Goal: Task Accomplishment & Management: Complete application form

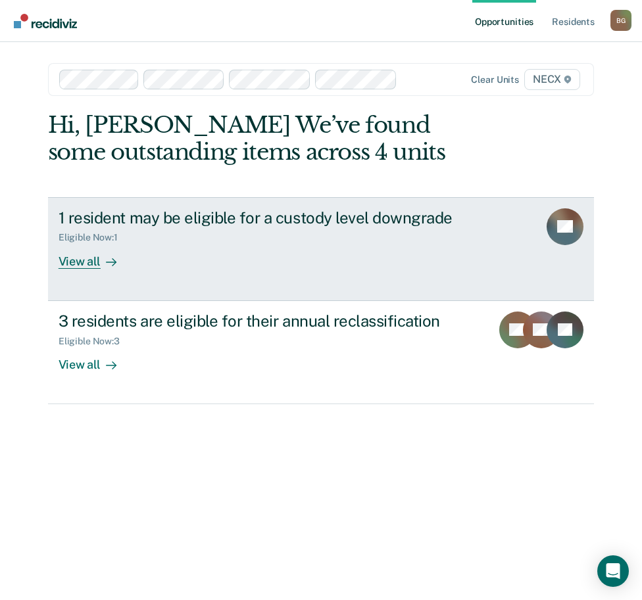
click at [306, 279] on link "1 resident may be eligible for a custody level downgrade Eligible Now : 1 View …" at bounding box center [321, 249] width 546 height 104
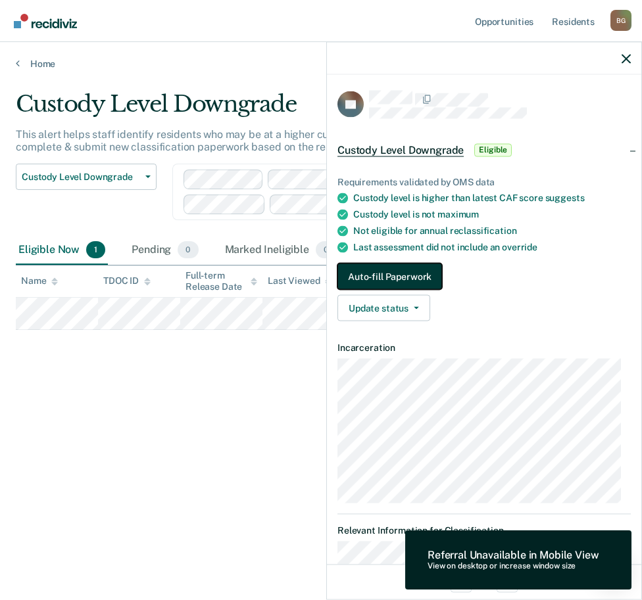
click at [428, 280] on button "Auto-fill Paperwork" at bounding box center [389, 277] width 105 height 26
click at [426, 275] on button "Auto-fill Paperwork" at bounding box center [389, 277] width 105 height 26
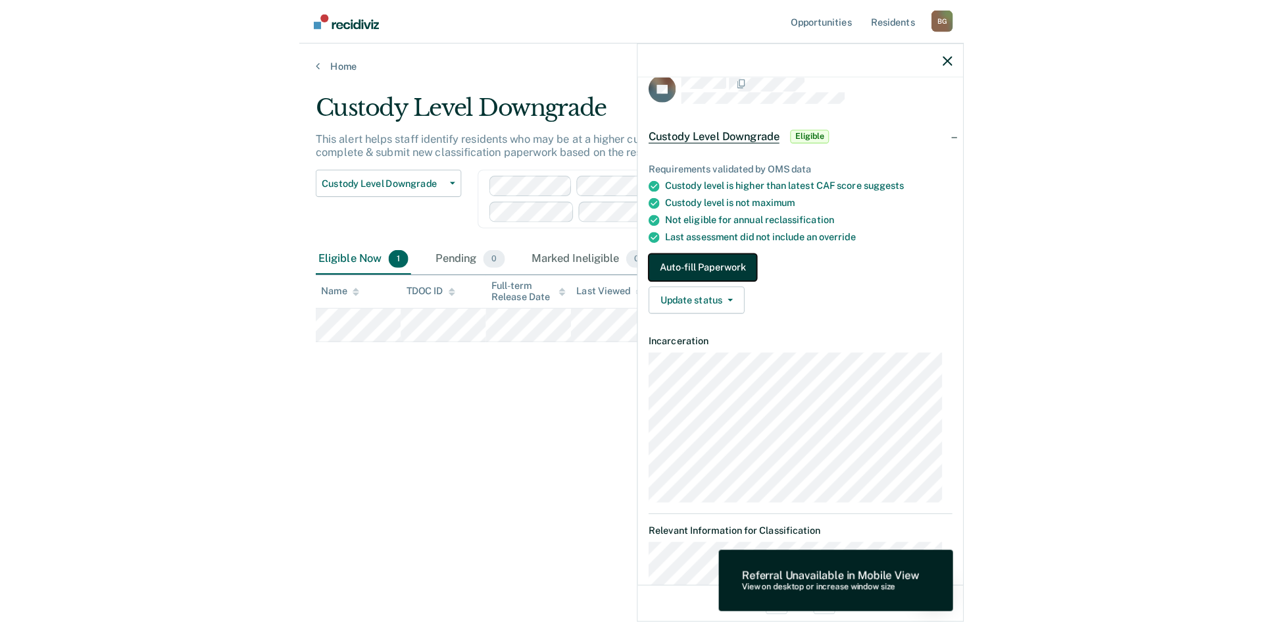
scroll to position [18, 0]
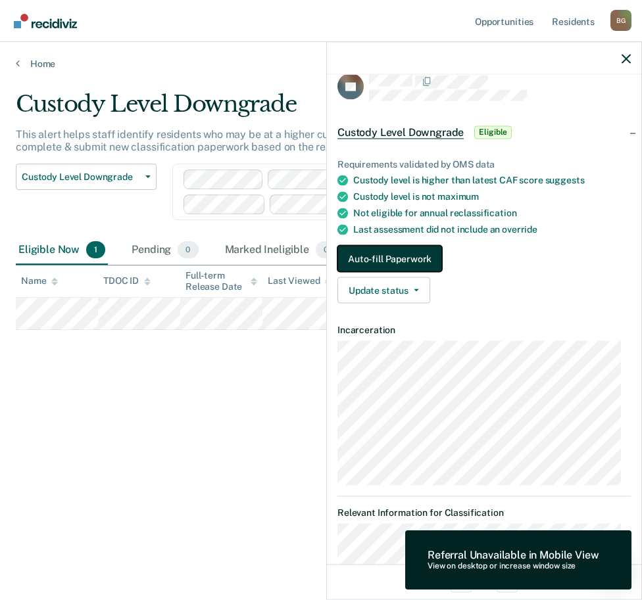
click at [394, 256] on button "Auto-fill Paperwork" at bounding box center [389, 259] width 105 height 26
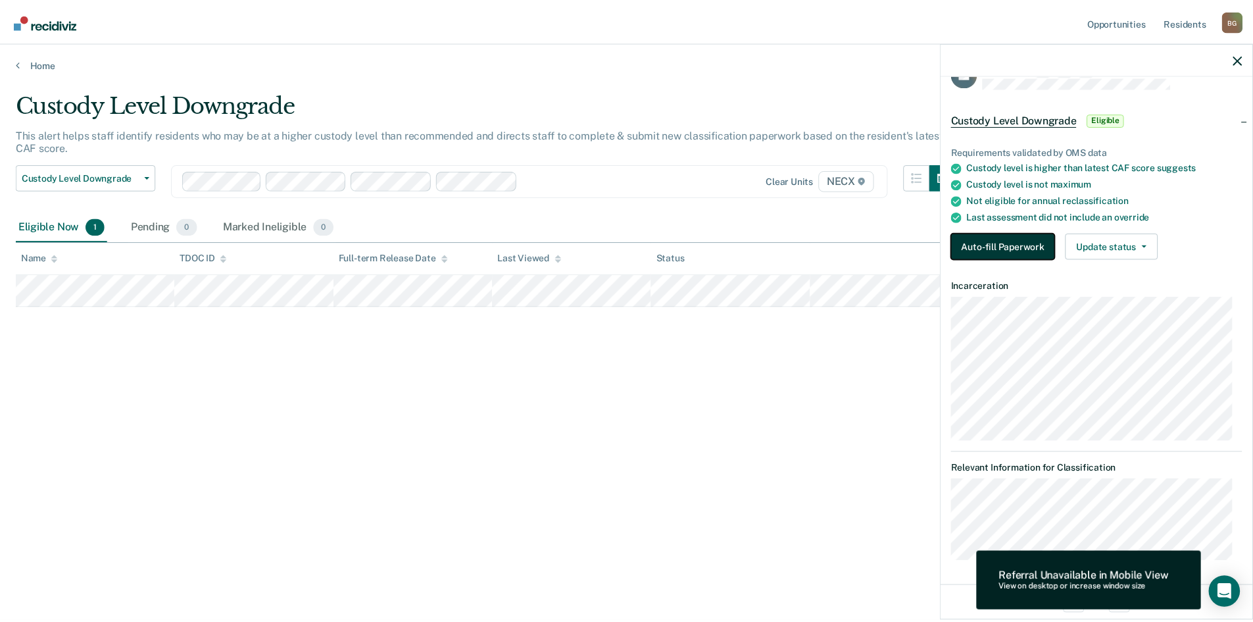
scroll to position [0, 0]
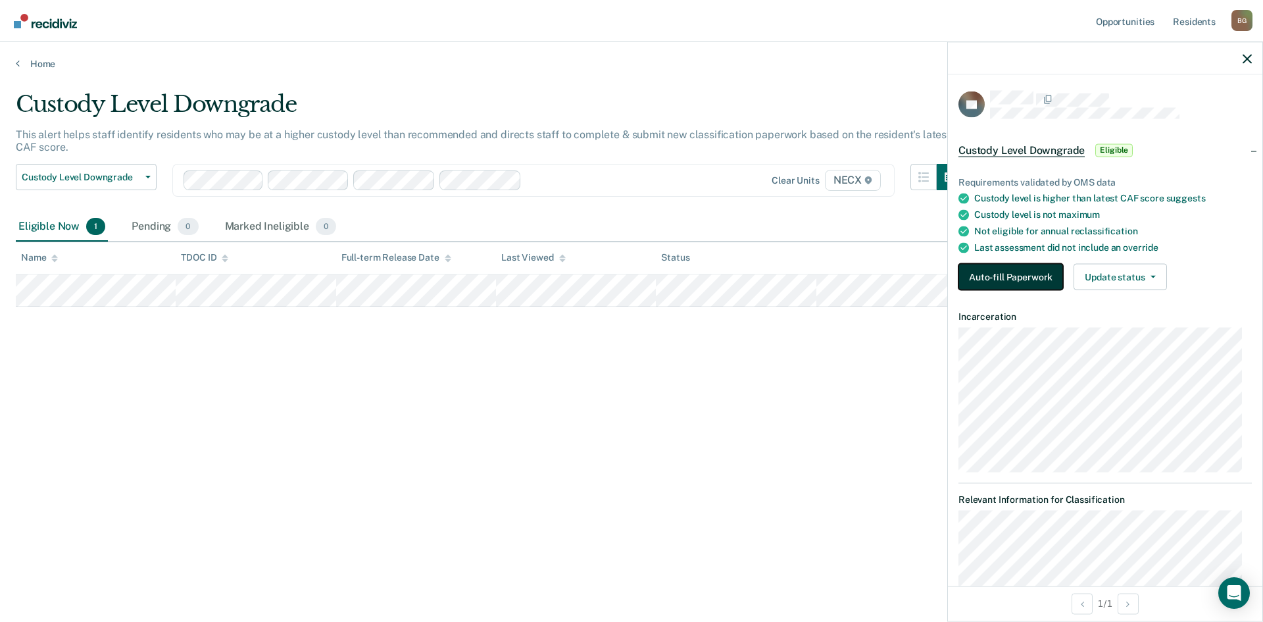
click at [641, 276] on button "Auto-fill Paperwork" at bounding box center [1010, 277] width 105 height 26
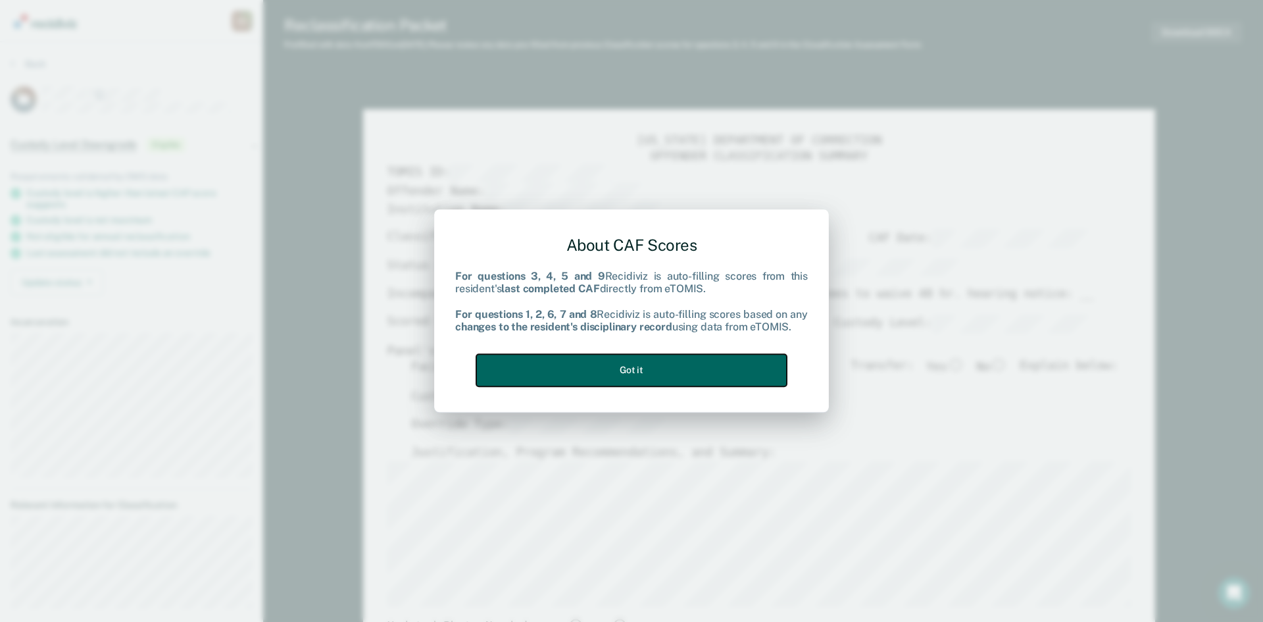
click at [641, 363] on button "Got it" at bounding box center [631, 370] width 310 height 32
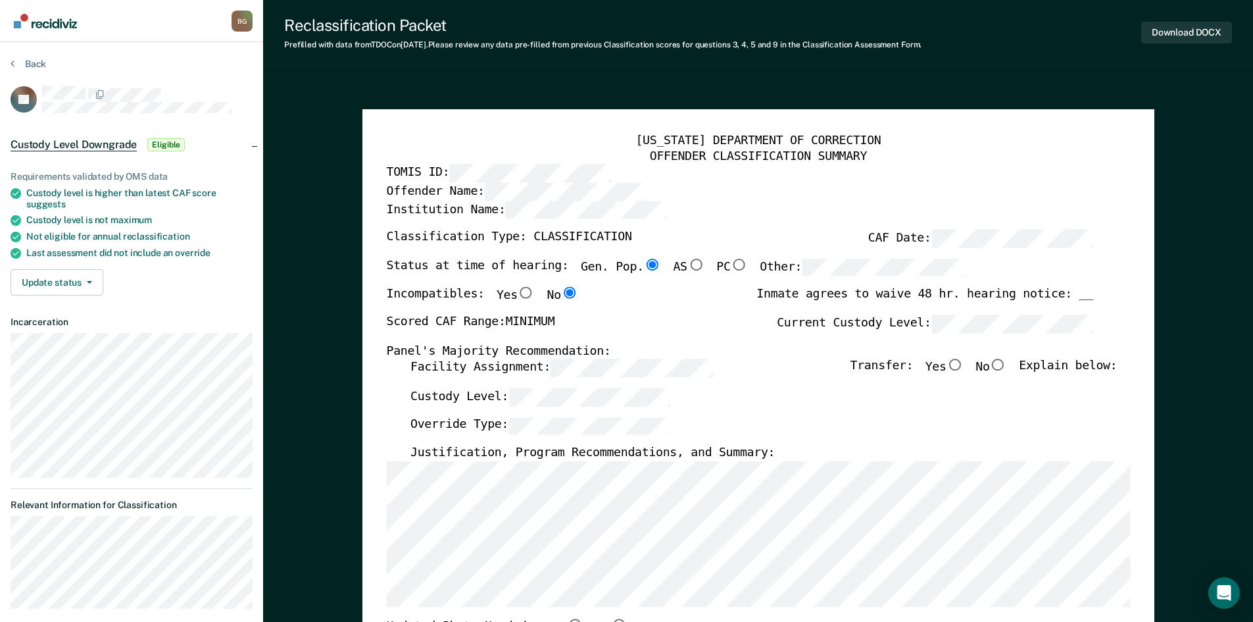
click at [641, 370] on input "No" at bounding box center [997, 365] width 17 height 12
type textarea "x"
radio input "true"
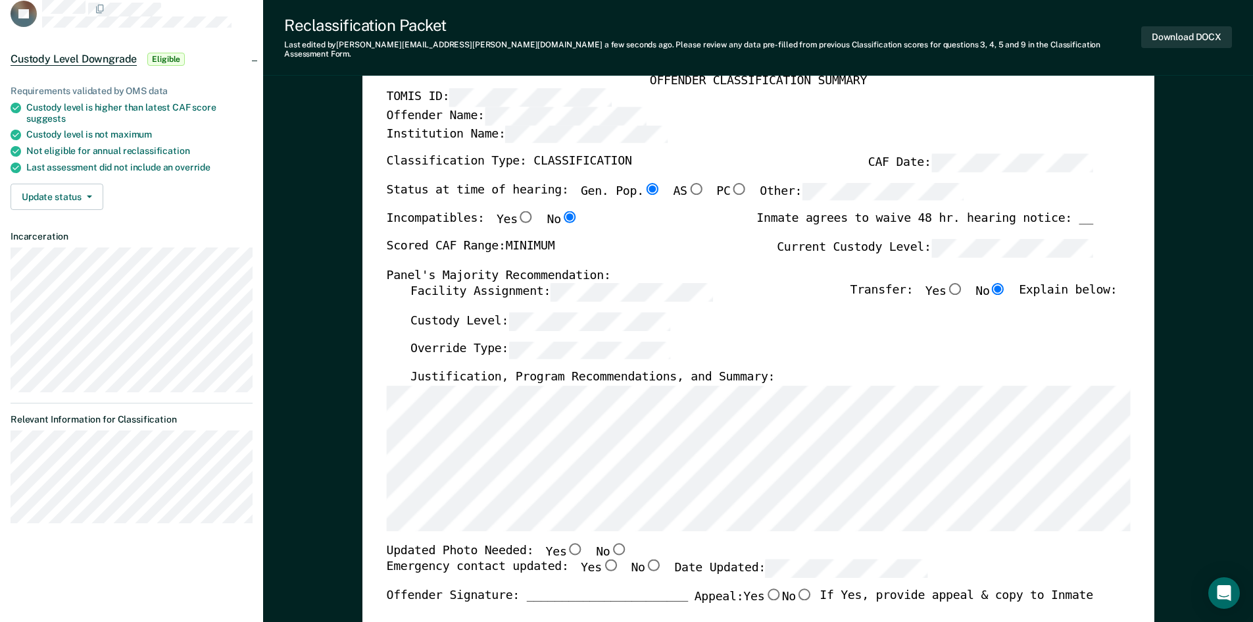
scroll to position [132, 0]
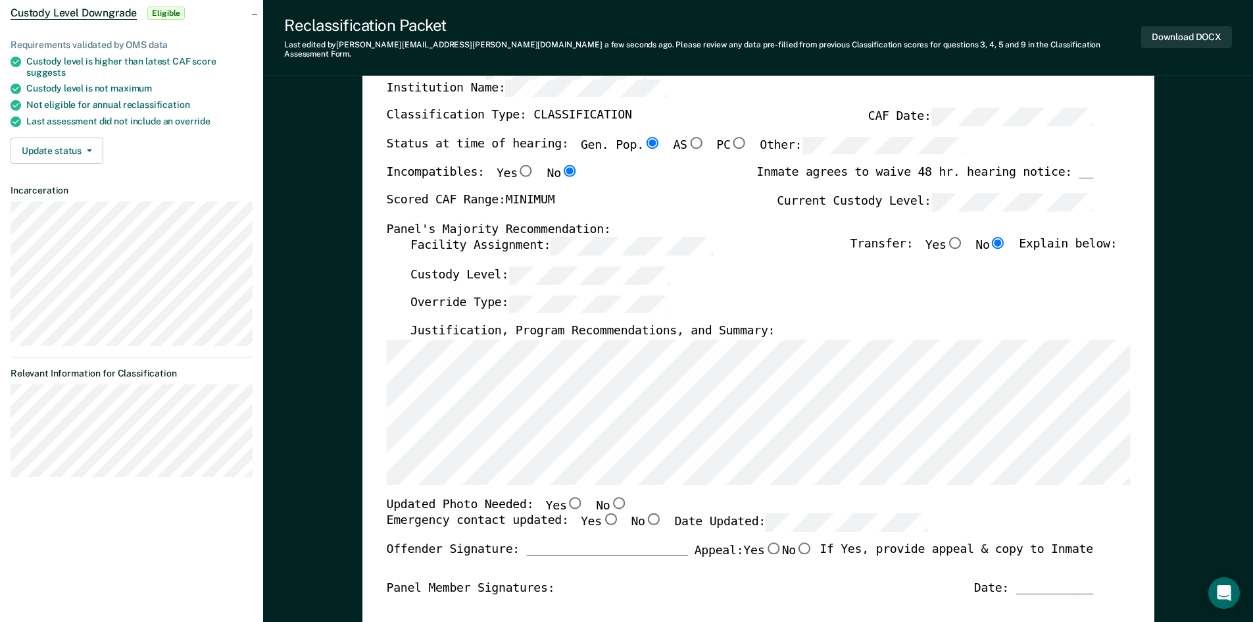
click at [610, 496] on input "No" at bounding box center [618, 502] width 17 height 12
type textarea "x"
radio input "true"
click at [601, 513] on input "Yes" at bounding box center [609, 519] width 17 height 12
type textarea "x"
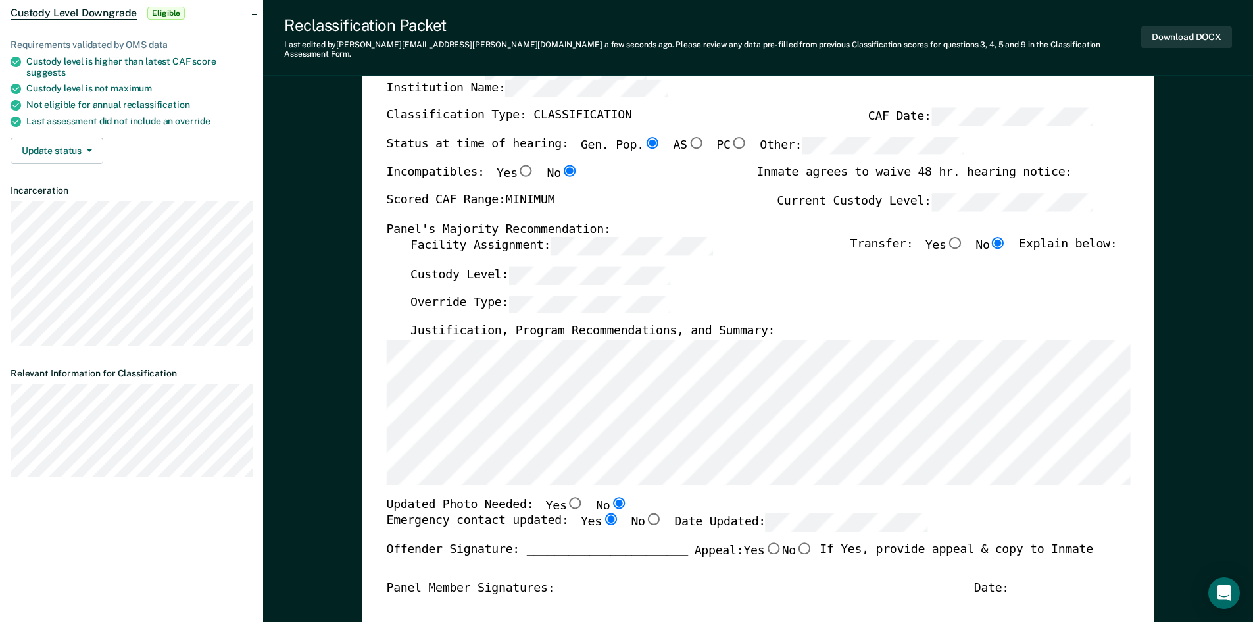
radio input "true"
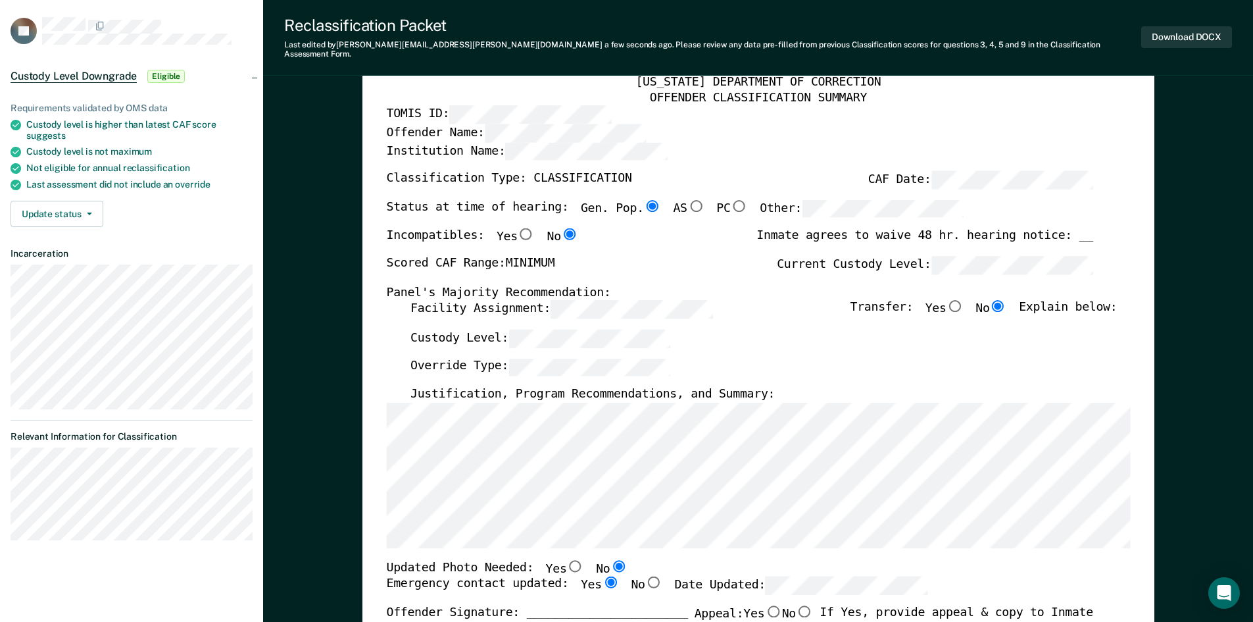
scroll to position [0, 0]
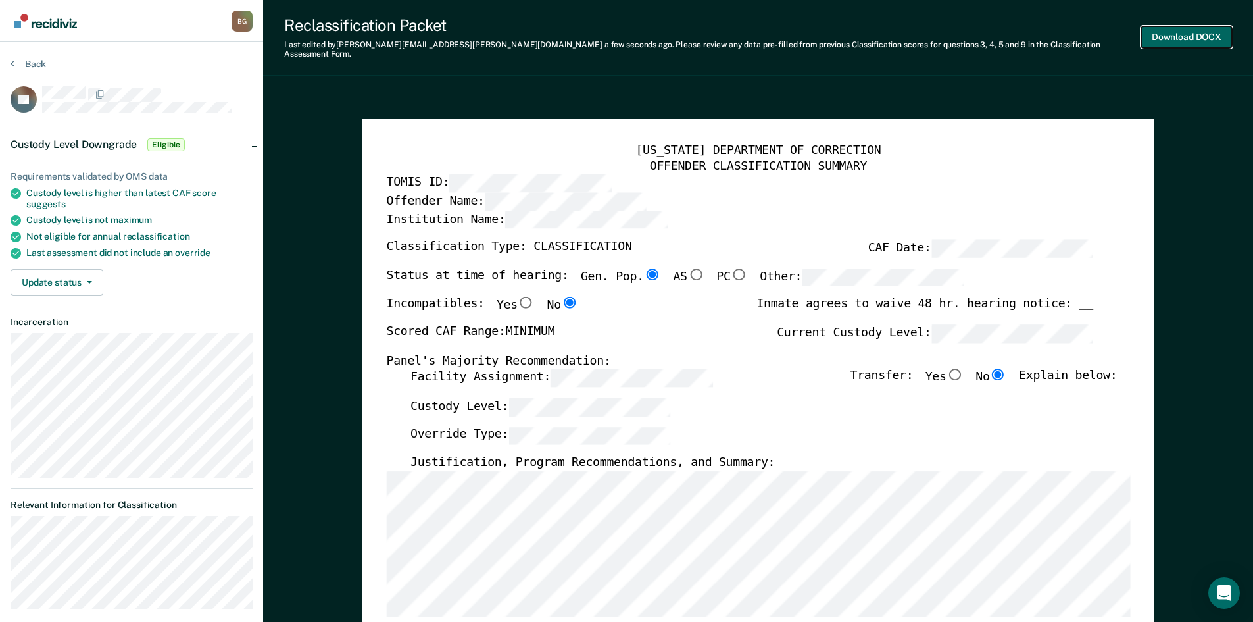
click at [641, 37] on button "Download DOCX" at bounding box center [1186, 37] width 91 height 22
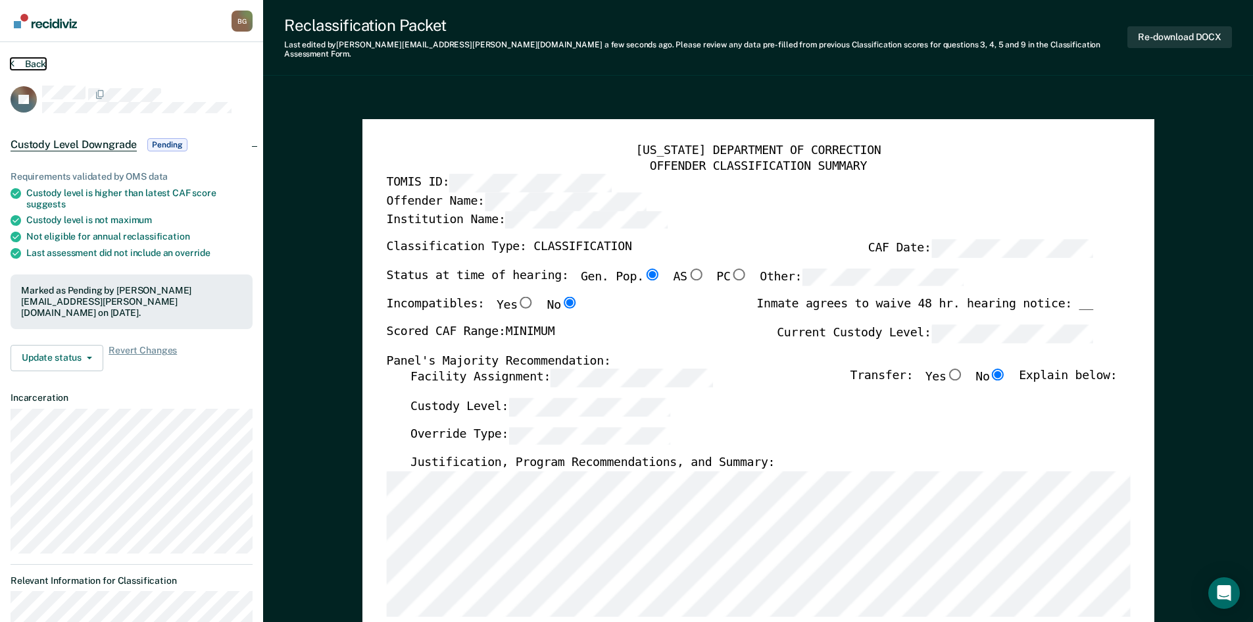
click at [38, 63] on button "Back" at bounding box center [29, 64] width 36 height 12
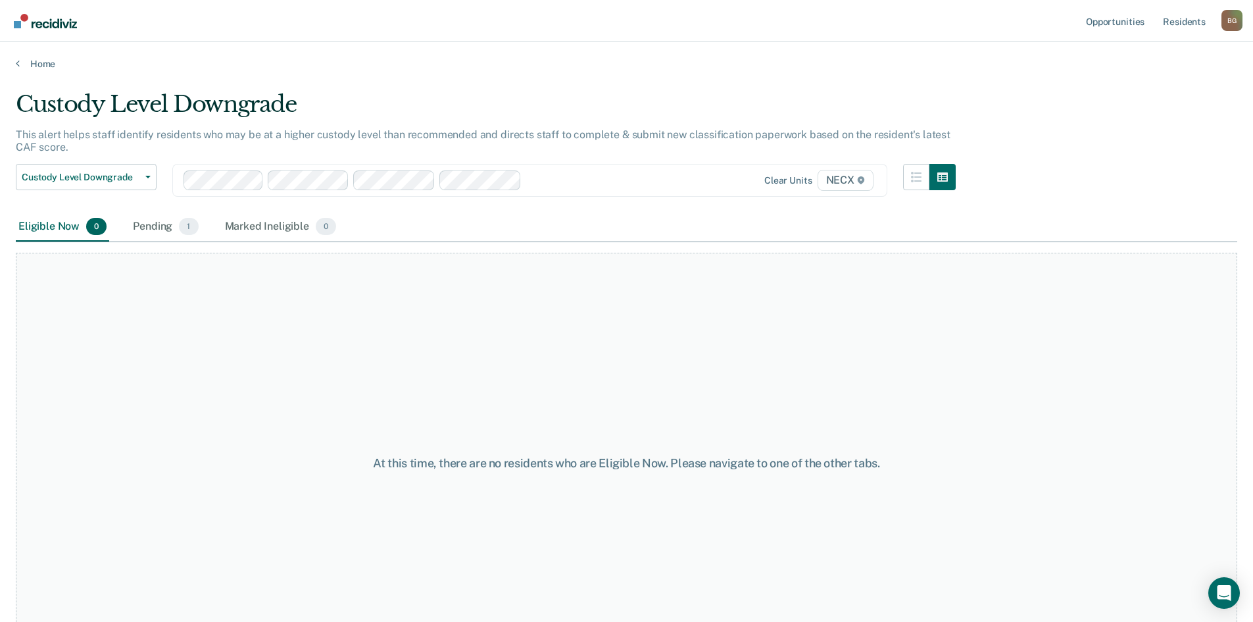
click at [50, 71] on main "Custody Level Downgrade This alert helps staff identify residents who may be at…" at bounding box center [626, 344] width 1253 height 548
click at [49, 62] on link "Home" at bounding box center [626, 64] width 1221 height 12
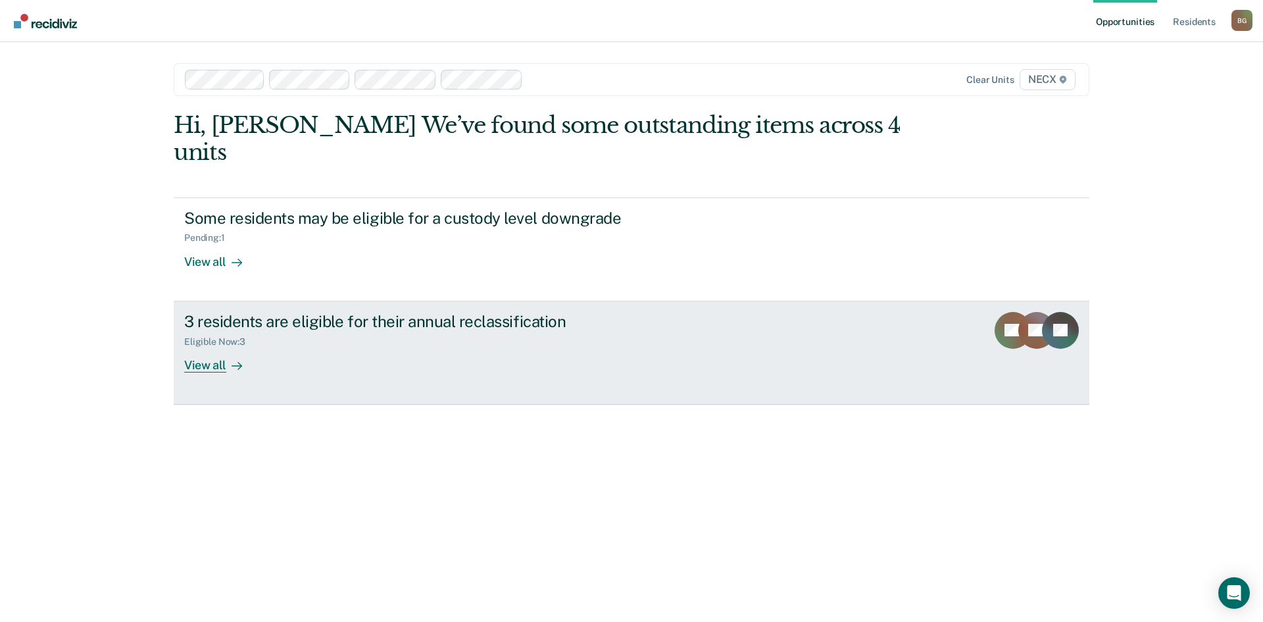
click at [443, 344] on div "3 residents are eligible for their annual reclassification Eligible Now : 3 Vie…" at bounding box center [430, 342] width 493 height 61
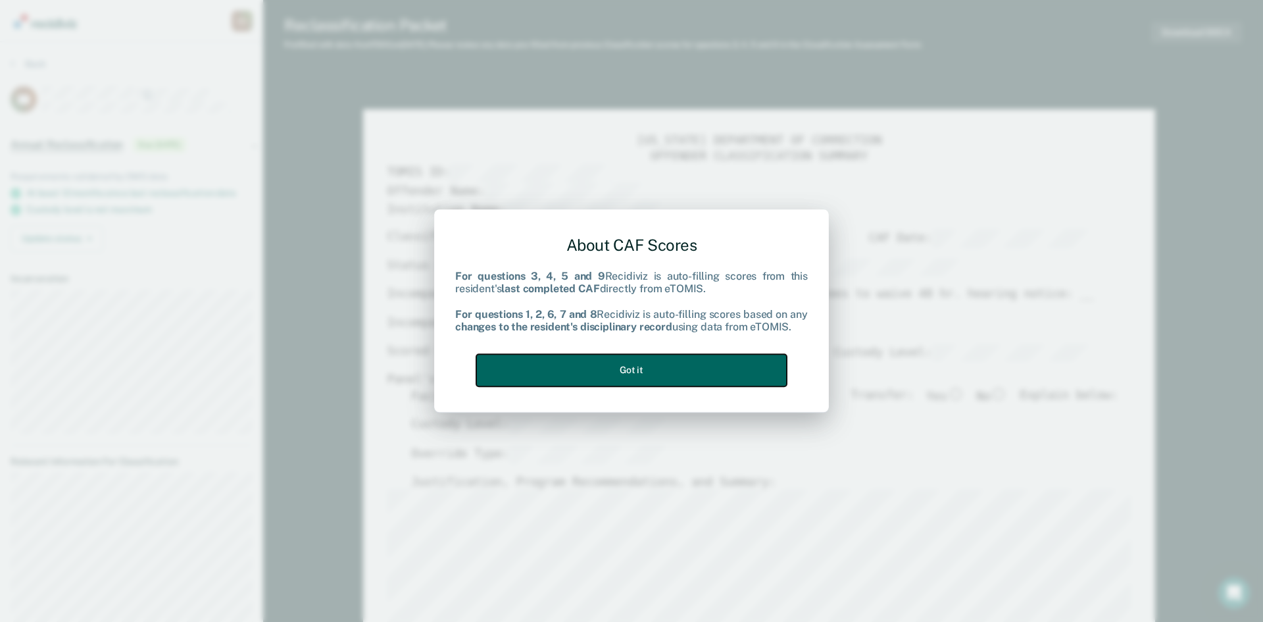
click at [641, 368] on button "Got it" at bounding box center [631, 370] width 310 height 32
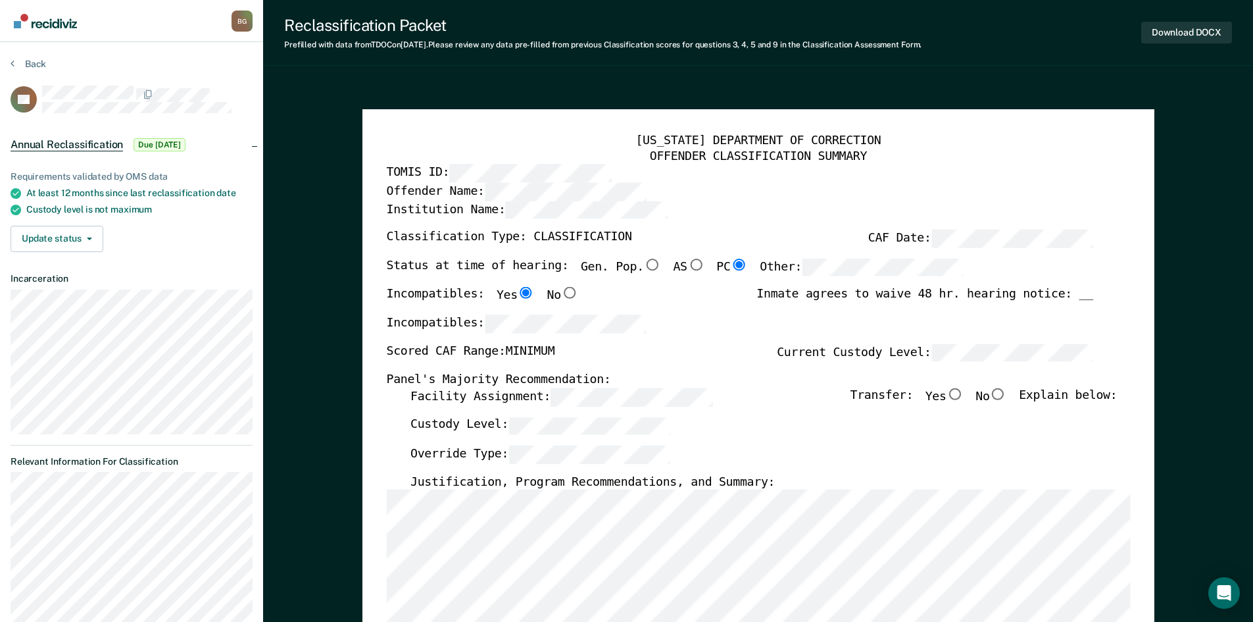
click at [641, 396] on input "No" at bounding box center [997, 394] width 17 height 12
type textarea "x"
radio input "true"
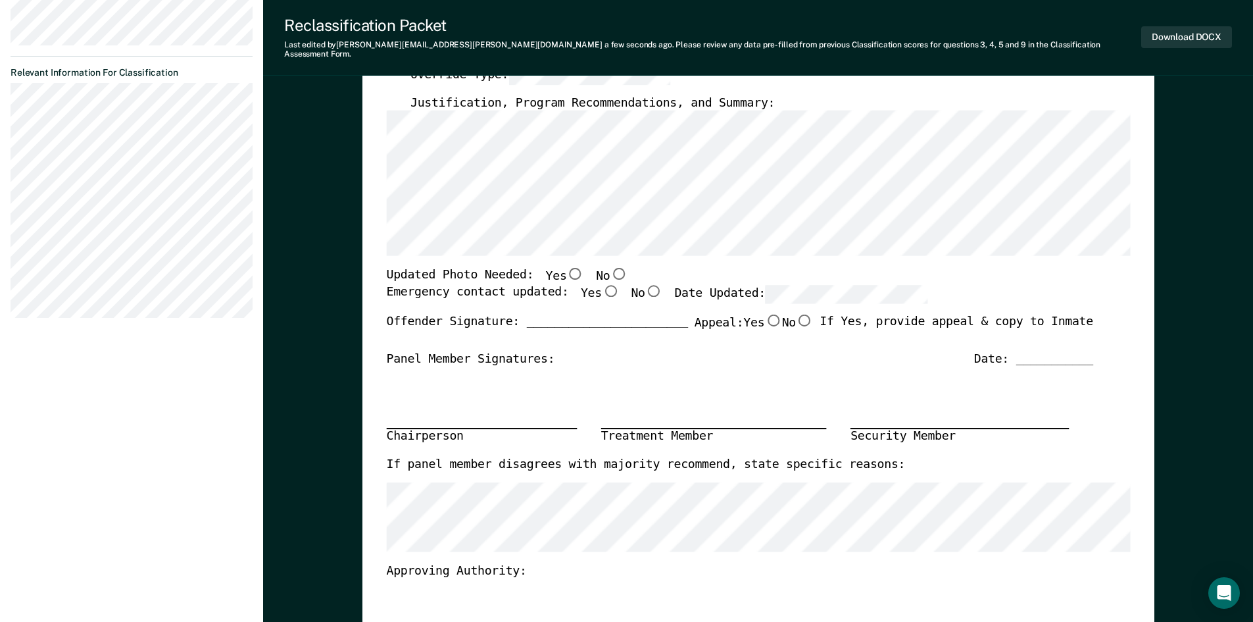
scroll to position [395, 0]
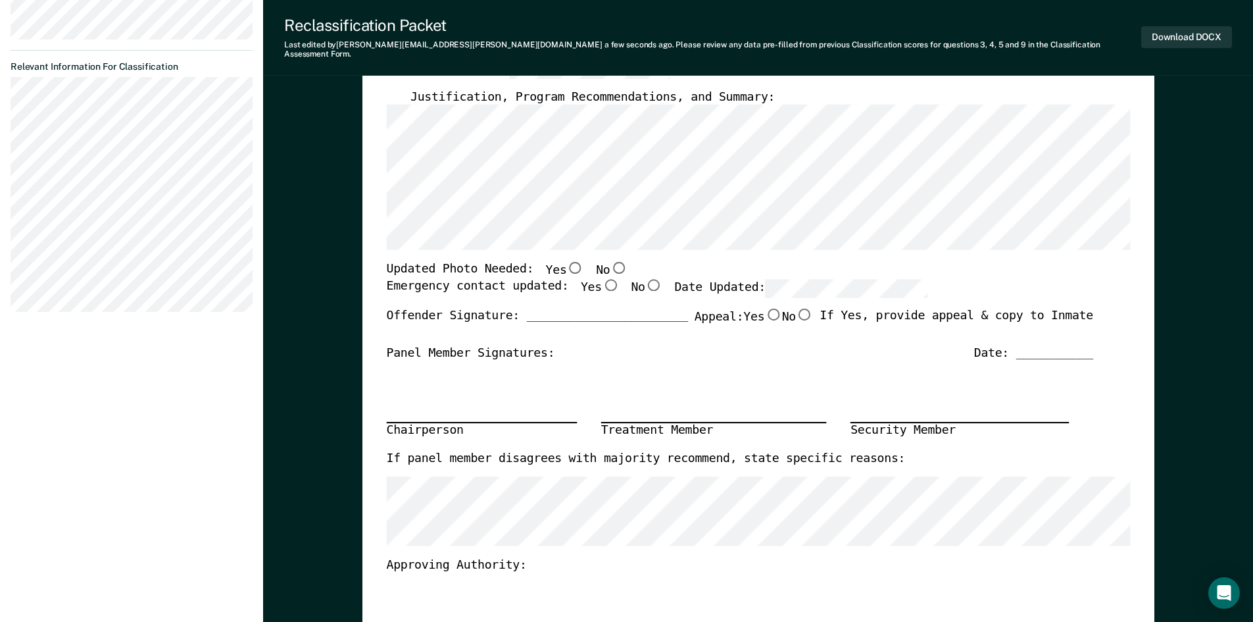
click at [610, 262] on input "No" at bounding box center [618, 268] width 17 height 12
type textarea "x"
radio input "true"
click at [601, 279] on input "Yes" at bounding box center [609, 285] width 17 height 12
type textarea "x"
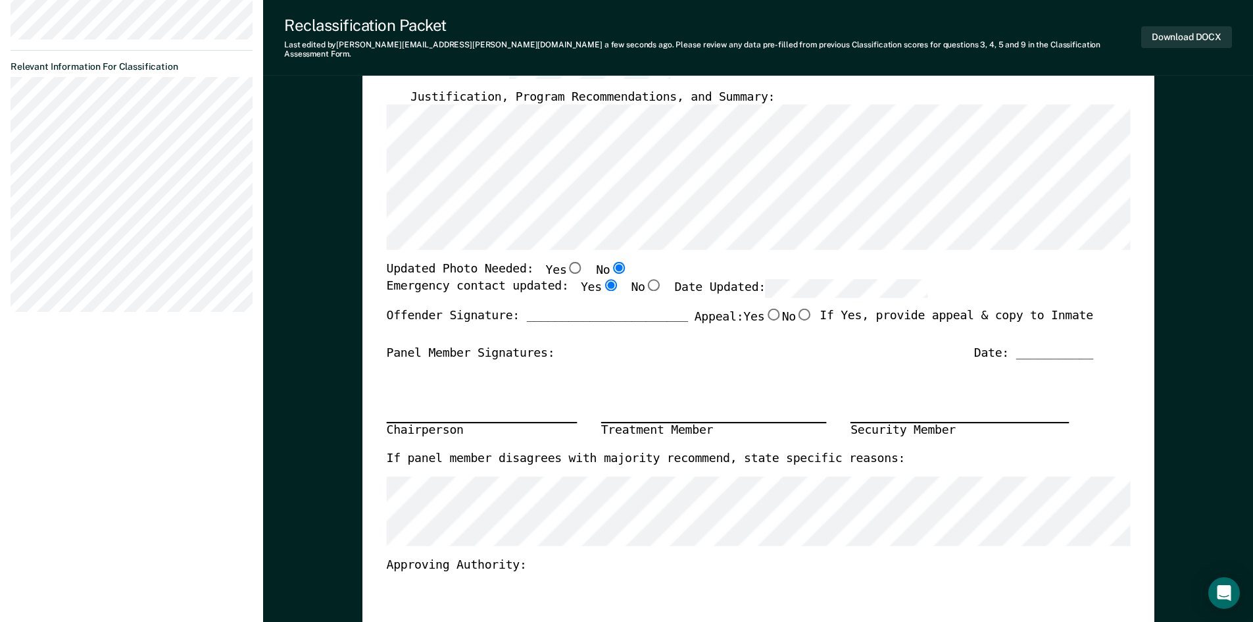
radio input "true"
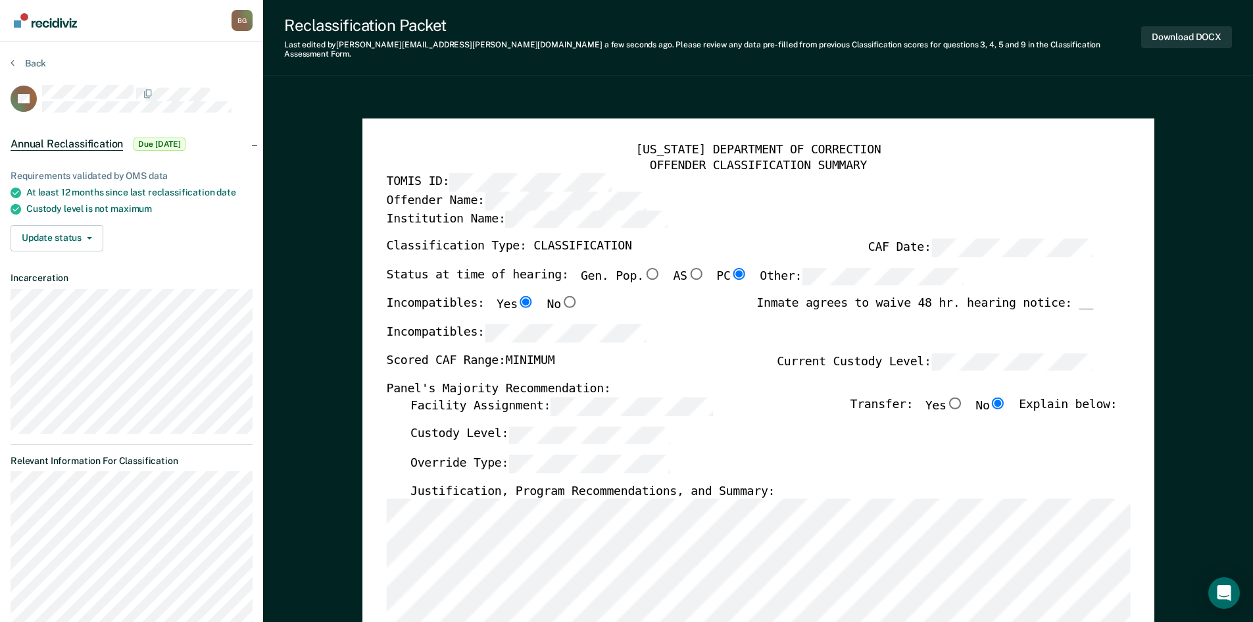
scroll to position [0, 0]
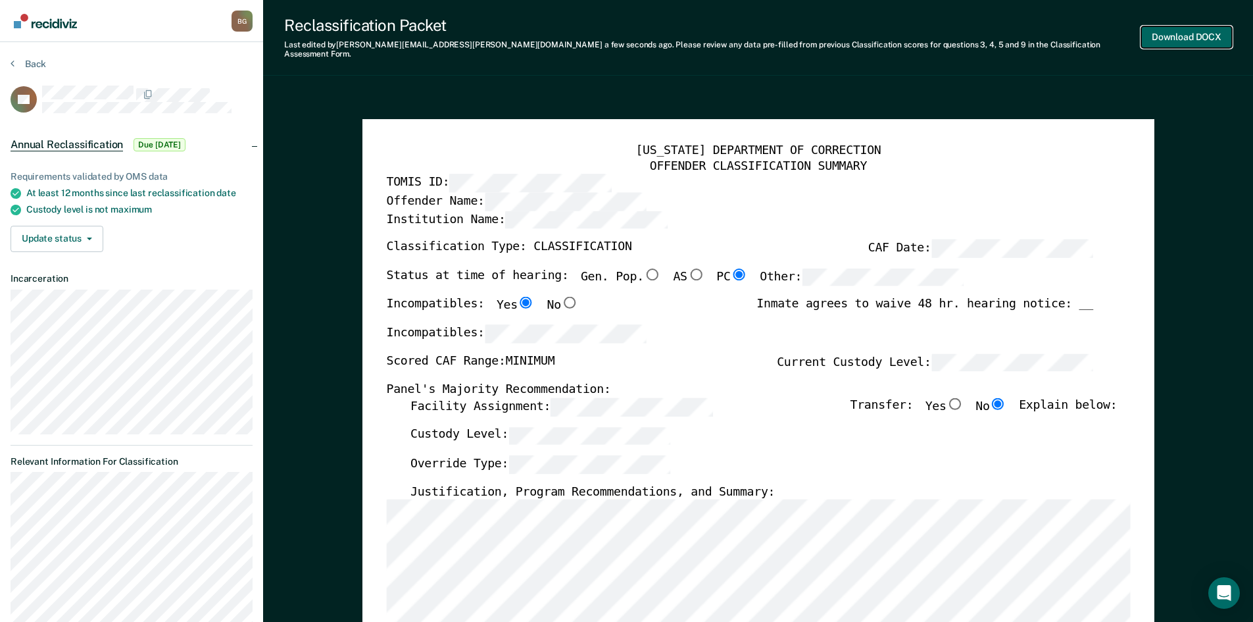
click at [641, 41] on button "Download DOCX" at bounding box center [1186, 37] width 91 height 22
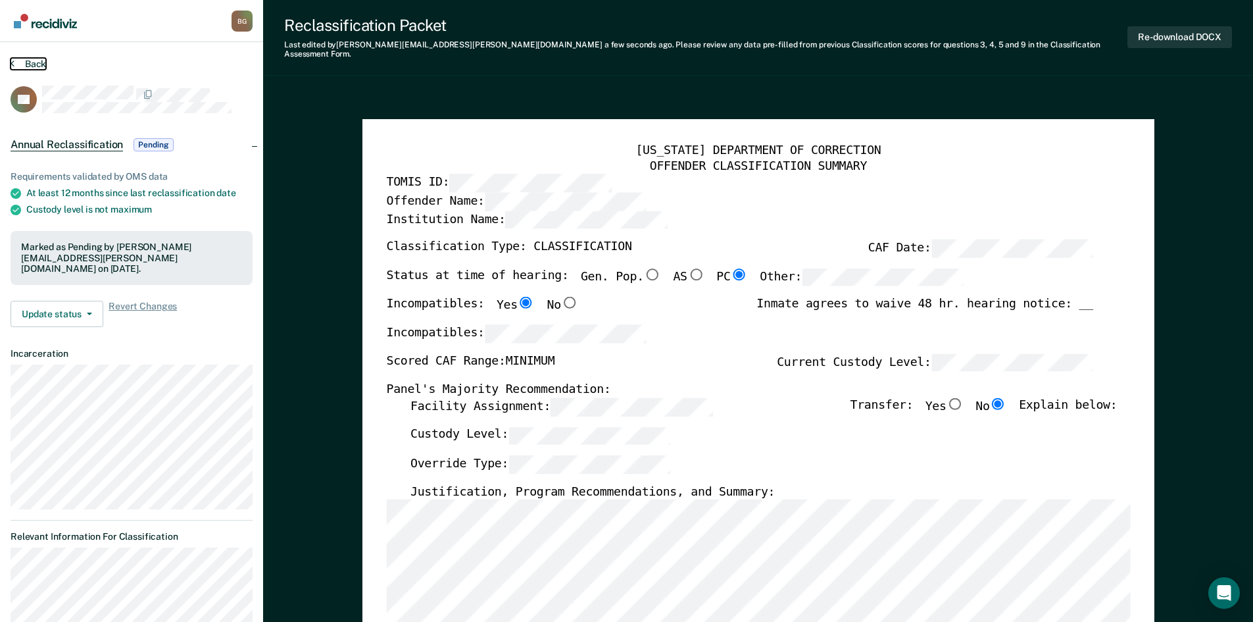
click at [26, 59] on button "Back" at bounding box center [29, 64] width 36 height 12
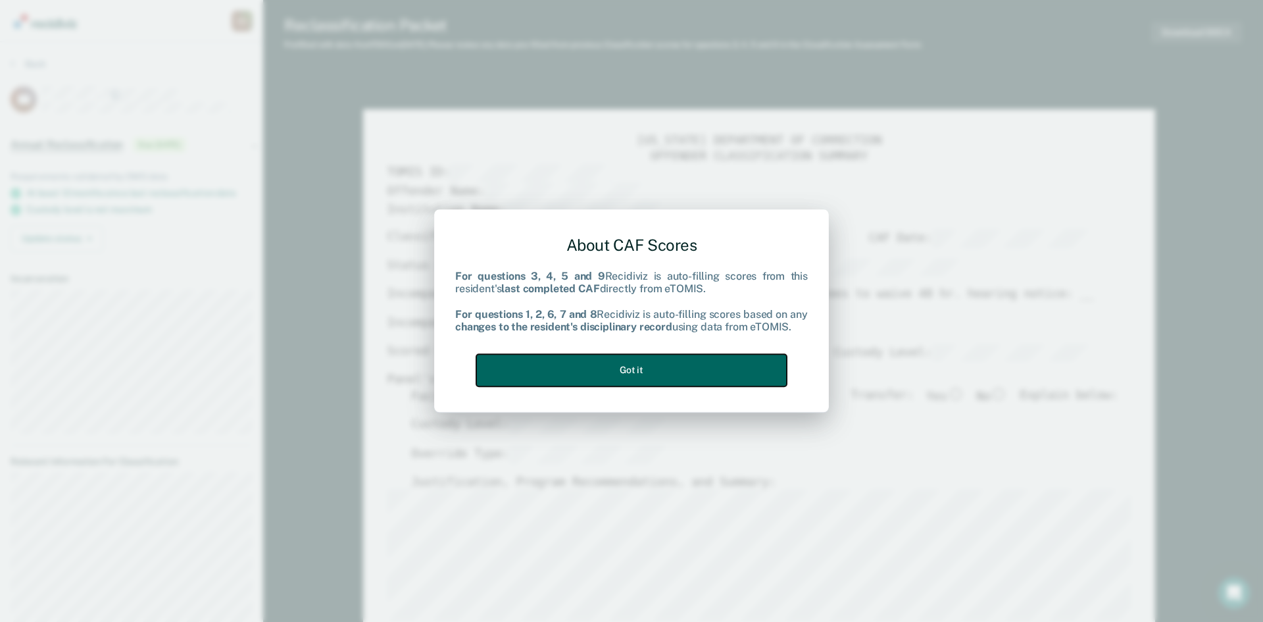
click at [641, 368] on button "Got it" at bounding box center [631, 370] width 310 height 32
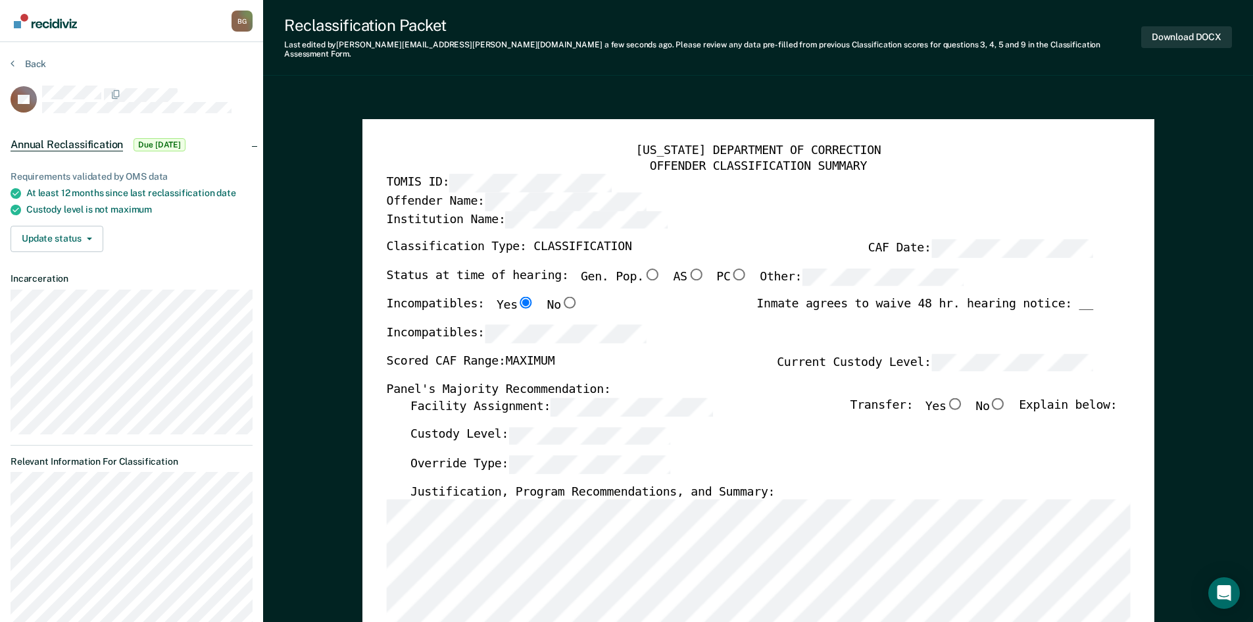
click at [641, 397] on input "No" at bounding box center [997, 403] width 17 height 12
type textarea "x"
radio input "true"
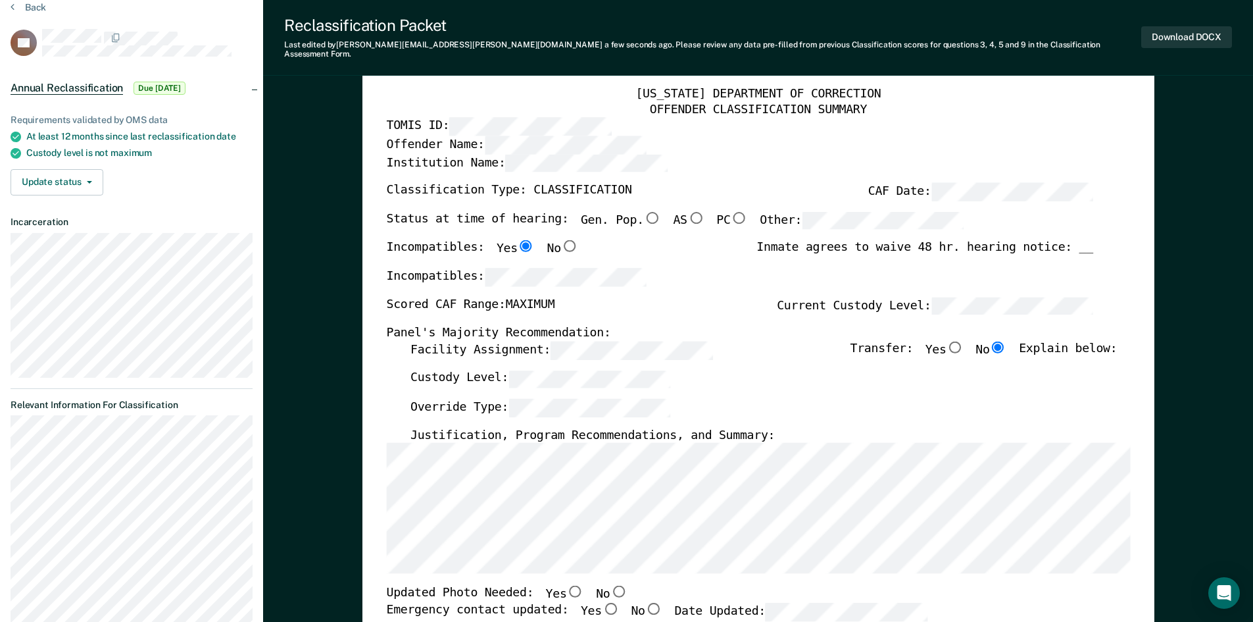
scroll to position [132, 0]
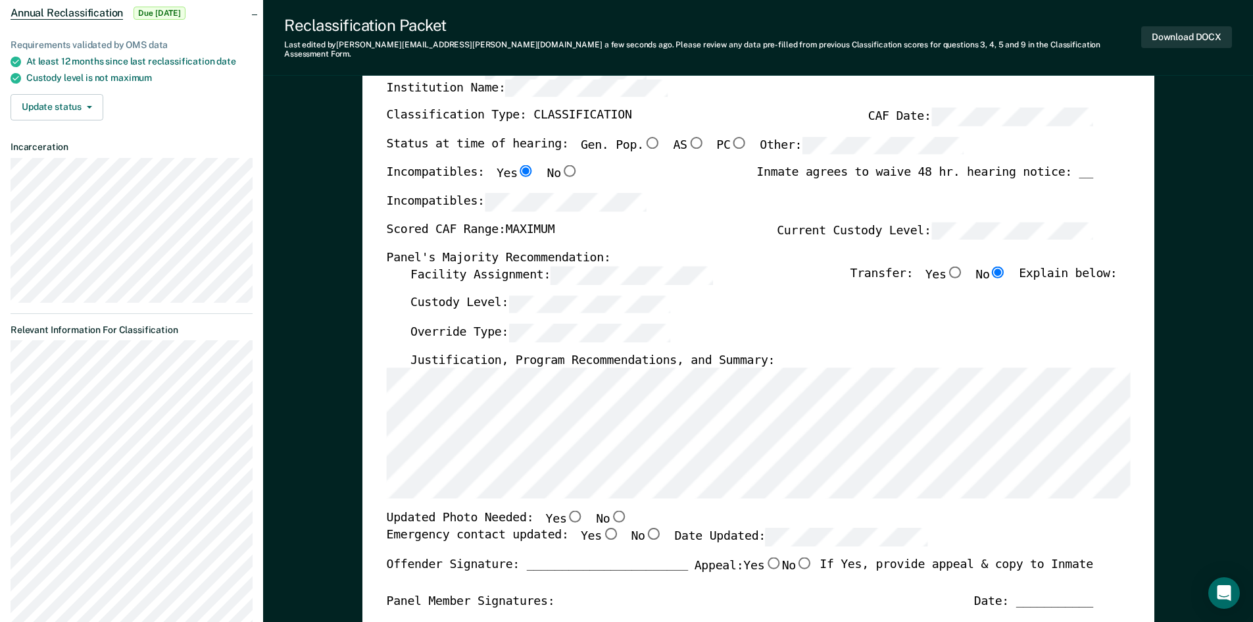
click at [610, 510] on input "No" at bounding box center [618, 516] width 17 height 12
type textarea "x"
radio input "true"
click at [601, 527] on input "Yes" at bounding box center [609, 533] width 17 height 12
type textarea "x"
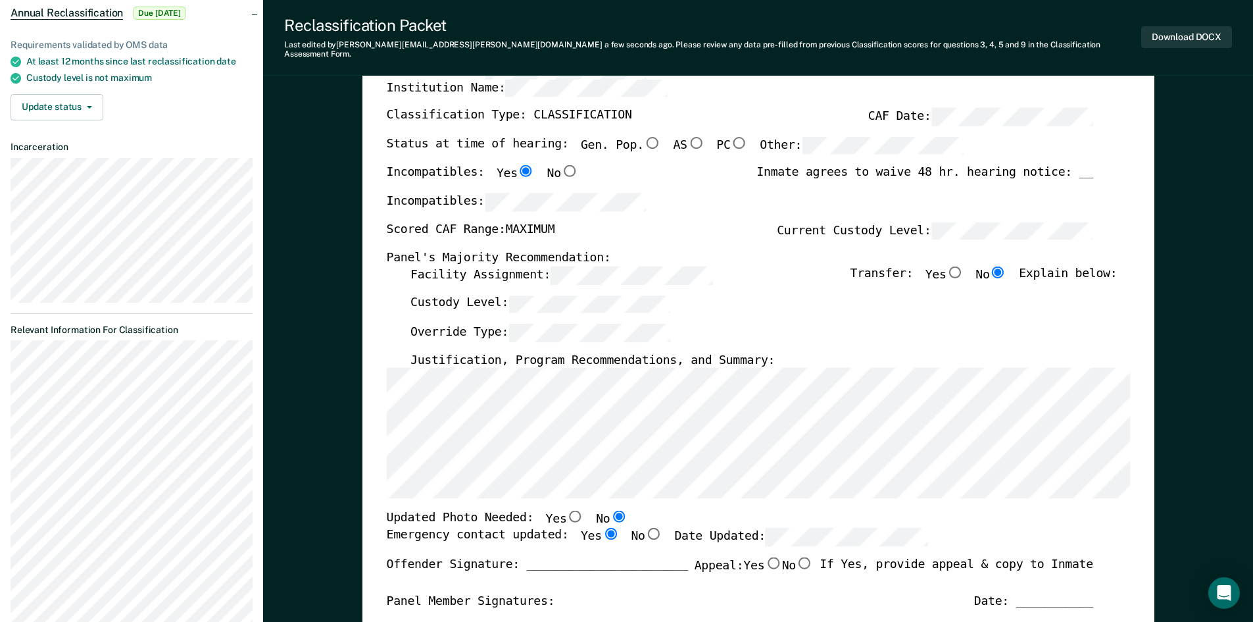
radio input "true"
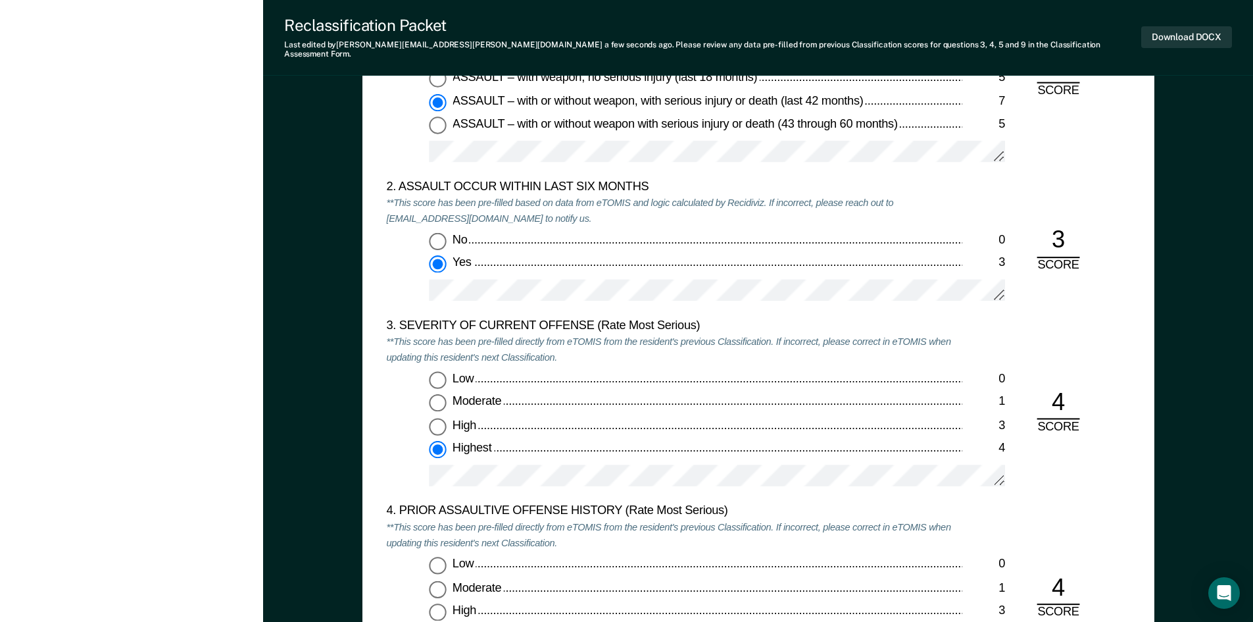
scroll to position [1710, 0]
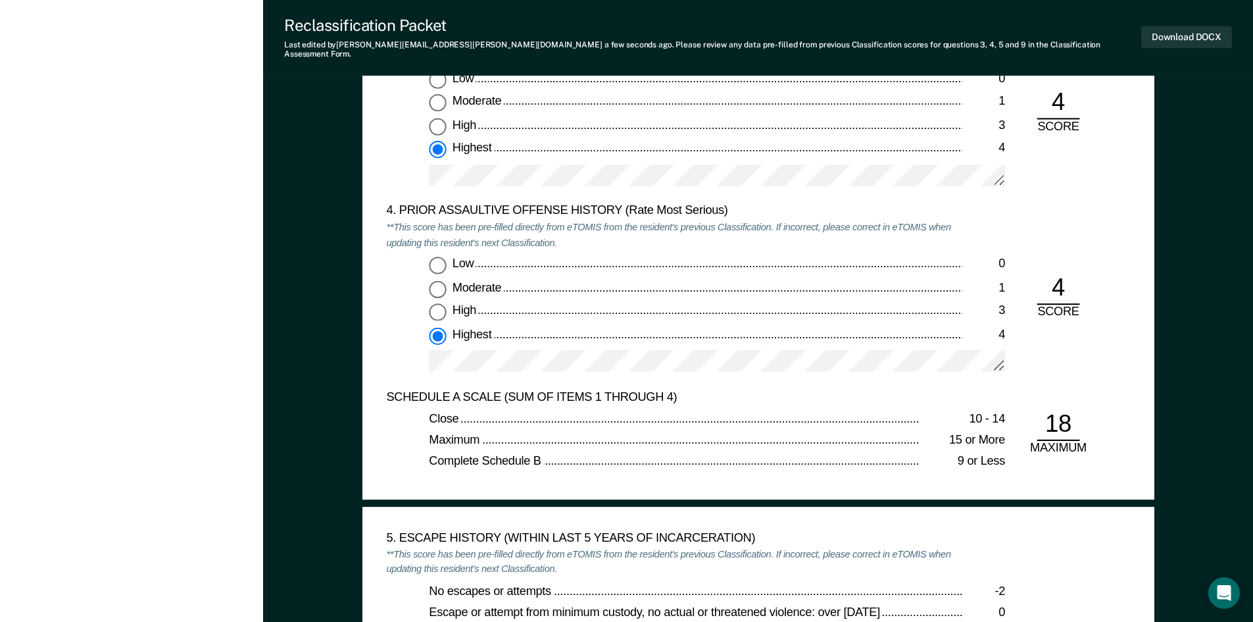
click at [641, 441] on div "MAXIMUM" at bounding box center [1058, 449] width 64 height 16
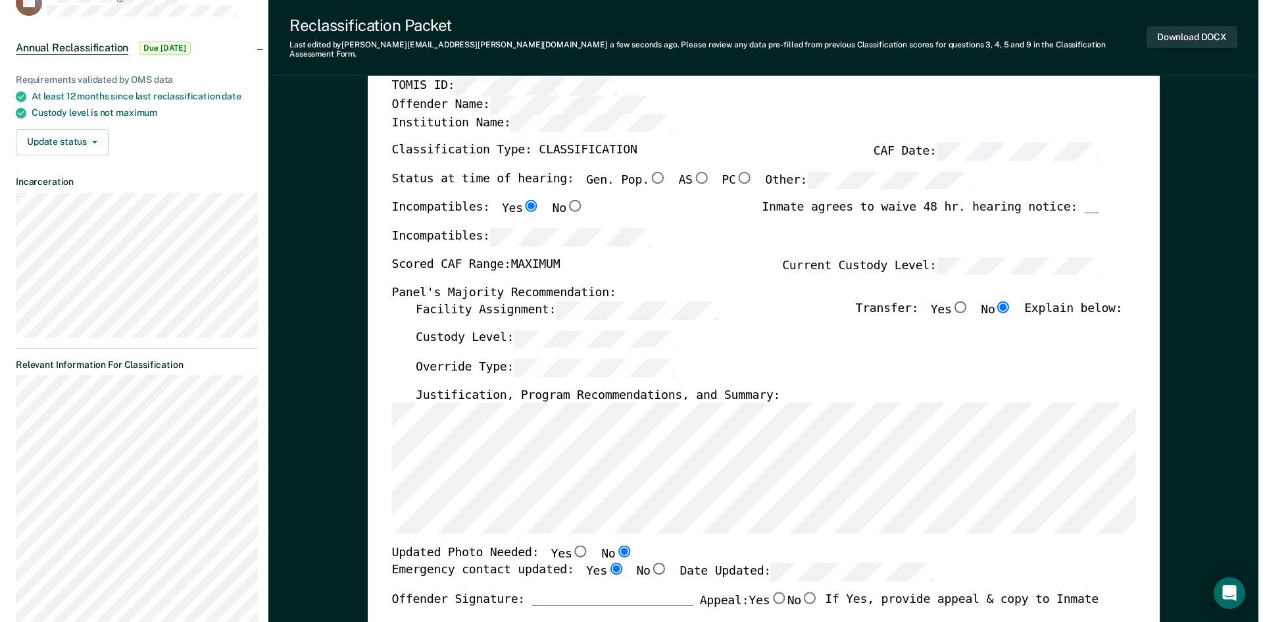
scroll to position [0, 0]
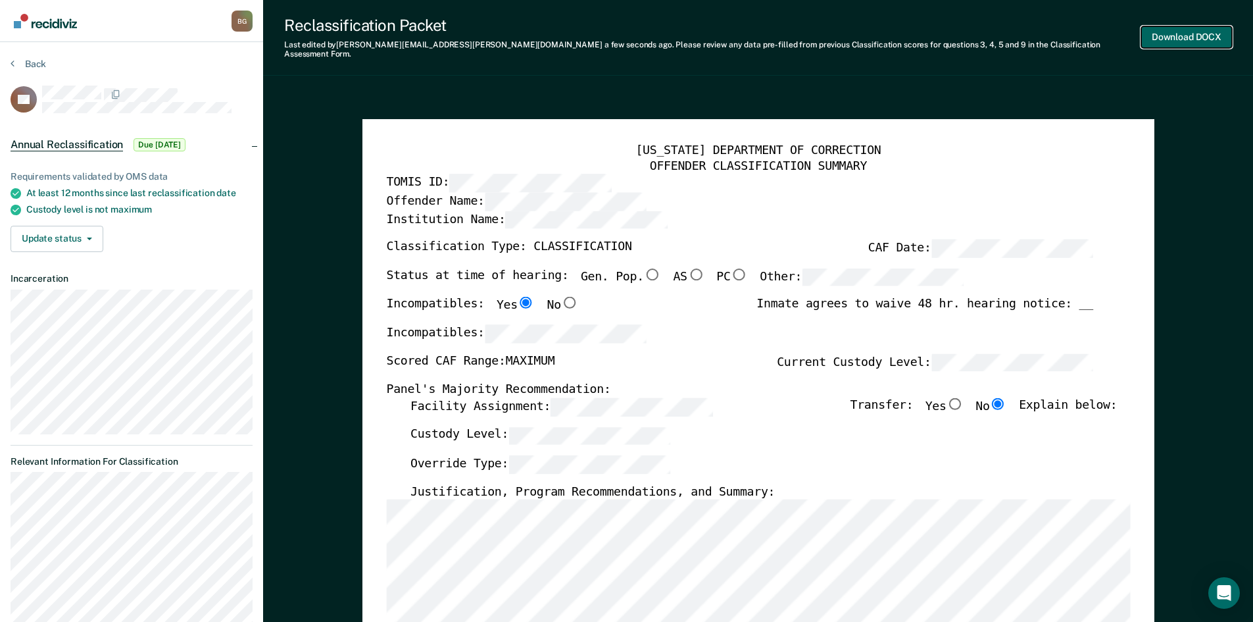
click at [641, 39] on button "Download DOCX" at bounding box center [1186, 37] width 91 height 22
type textarea "x"
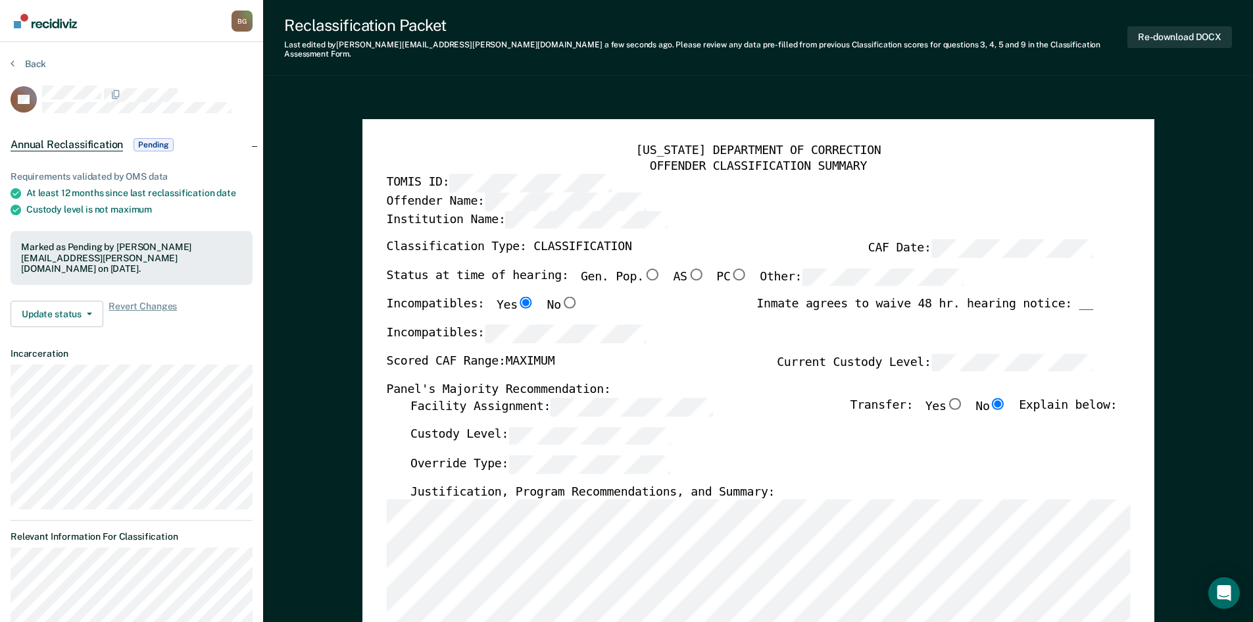
click at [641, 427] on div "Custody Level:" at bounding box center [763, 440] width 706 height 29
click at [37, 63] on button "Back" at bounding box center [29, 64] width 36 height 12
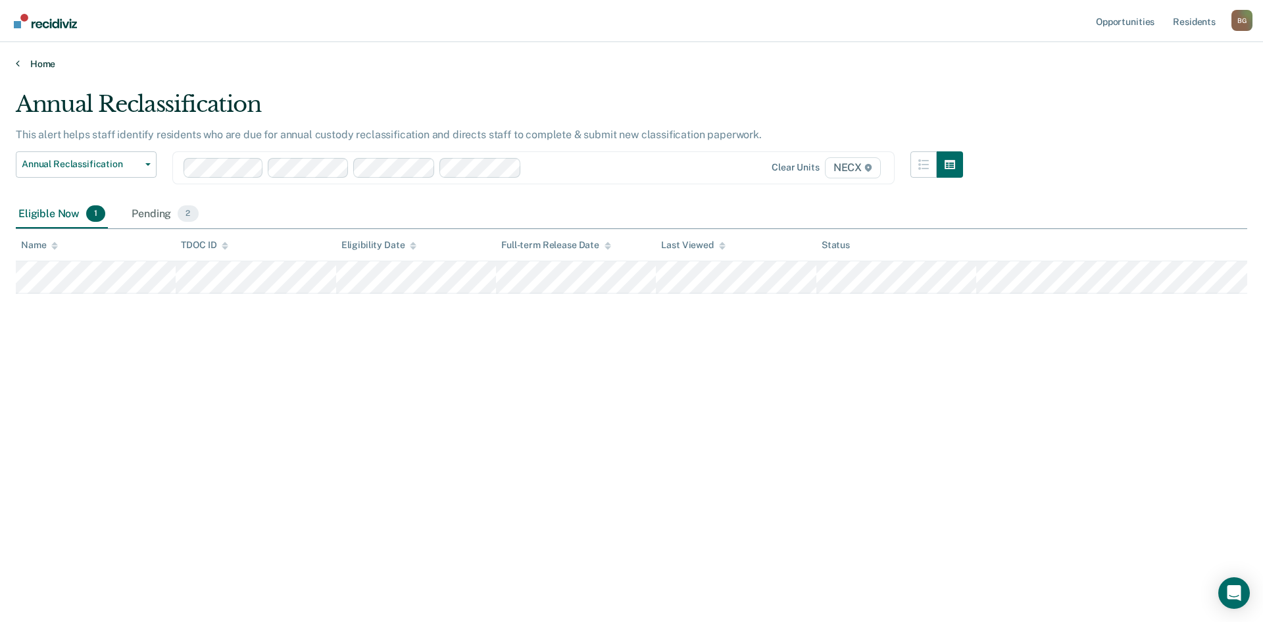
click at [48, 66] on link "Home" at bounding box center [631, 64] width 1231 height 12
